Goal: Transaction & Acquisition: Purchase product/service

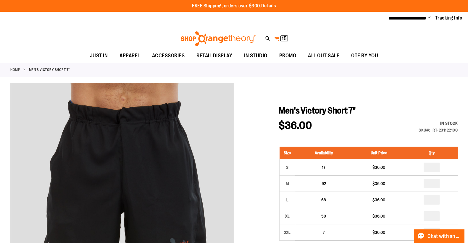
click at [286, 40] on span "15" at bounding box center [284, 39] width 5 height 6
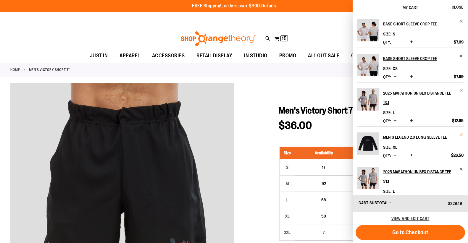
click at [460, 135] on span "Remove item" at bounding box center [461, 135] width 4 height 4
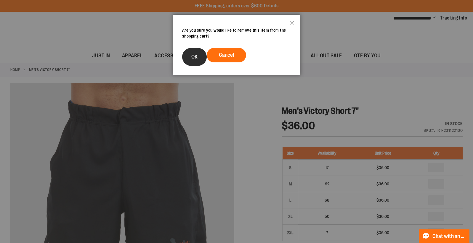
click at [200, 58] on button "OK" at bounding box center [194, 57] width 25 height 18
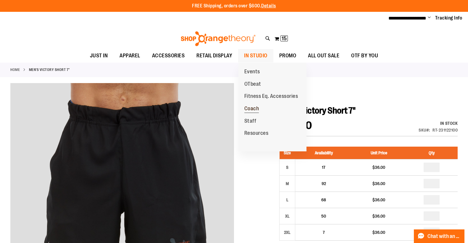
click at [254, 107] on span "Coach" at bounding box center [251, 109] width 15 height 7
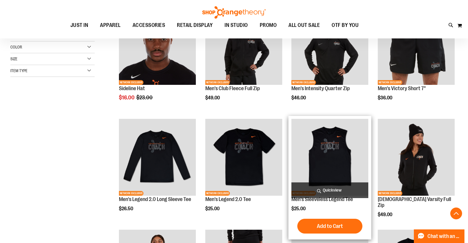
scroll to position [118, 0]
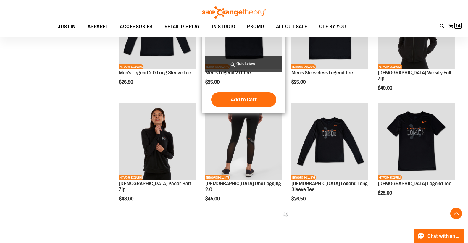
scroll to position [236, 0]
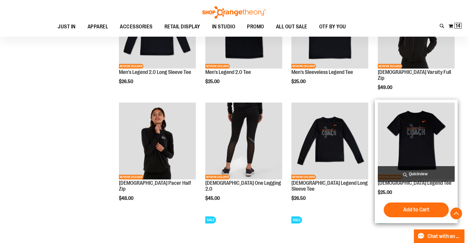
click at [423, 127] on img "product" at bounding box center [416, 141] width 77 height 77
click at [421, 207] on button "Add to Cart" at bounding box center [416, 210] width 65 height 15
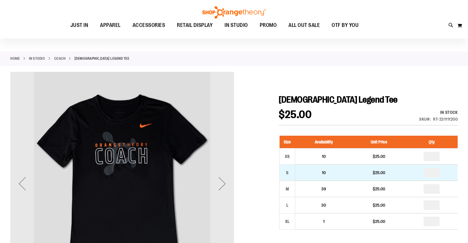
scroll to position [29, 0]
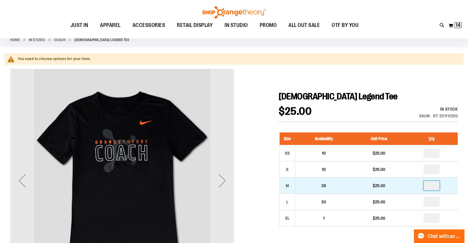
click at [436, 187] on input "number" at bounding box center [432, 185] width 16 height 9
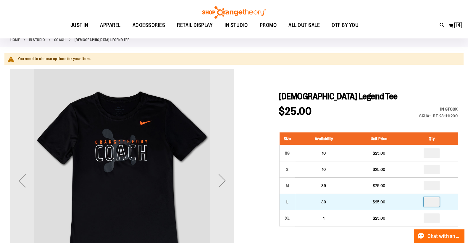
type input "*"
click at [440, 203] on input "number" at bounding box center [432, 201] width 16 height 9
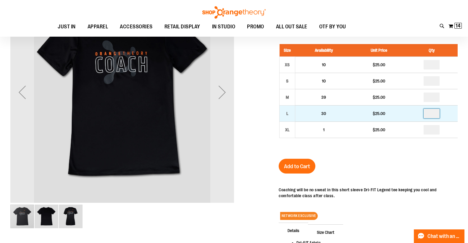
scroll to position [118, 0]
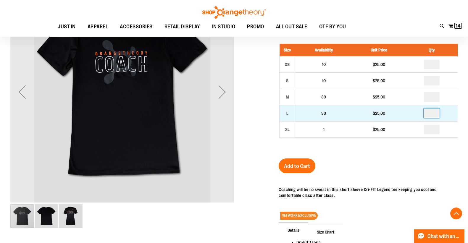
type input "*"
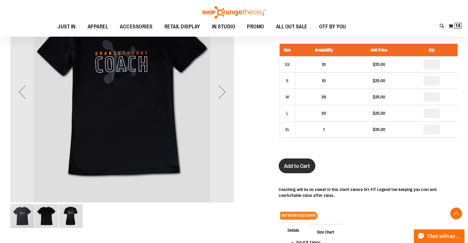
click at [298, 167] on span "Add to Cart" at bounding box center [297, 166] width 26 height 7
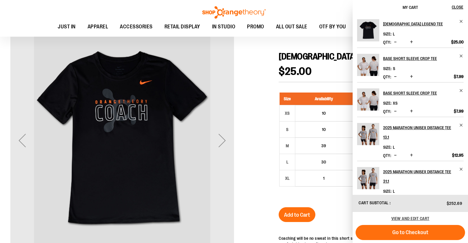
scroll to position [0, 0]
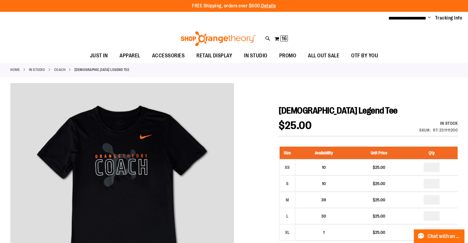
click at [391, 115] on h1 "Ladies Legend Tee" at bounding box center [368, 110] width 179 height 11
click at [284, 39] on span "16" at bounding box center [284, 39] width 5 height 6
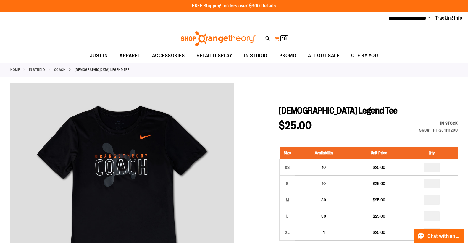
click at [286, 38] on span "16" at bounding box center [284, 39] width 5 height 6
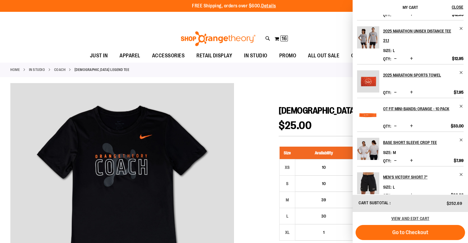
scroll to position [162, 0]
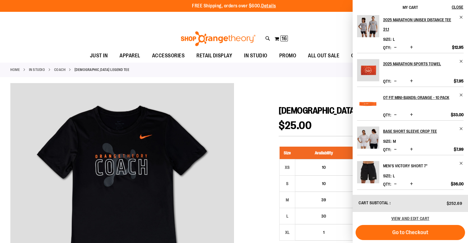
click at [415, 164] on h2 "Men's Victory Short 7"" at bounding box center [419, 165] width 73 height 9
